Goal: Find specific page/section

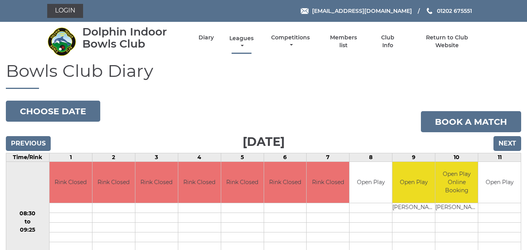
click at [243, 40] on link "Leagues" at bounding box center [241, 42] width 28 height 15
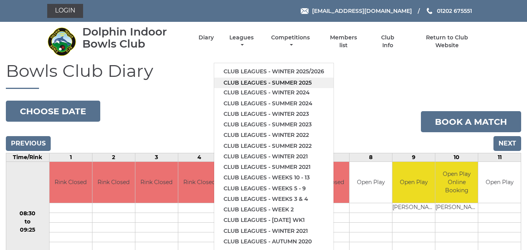
click at [257, 83] on link "Club leagues - Summer 2025" at bounding box center [273, 83] width 119 height 11
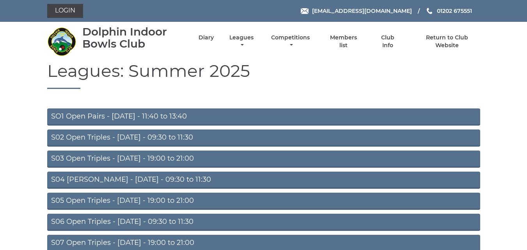
click at [152, 157] on link "S03 Open Triples - Tuesday - 19:00 to 21:00" at bounding box center [263, 159] width 433 height 17
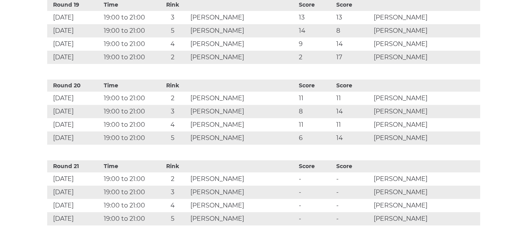
scroll to position [1808, 0]
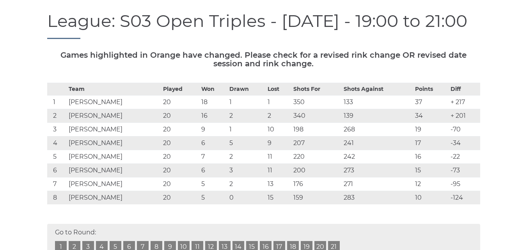
scroll to position [82, 0]
